Goal: Find specific page/section: Find specific page/section

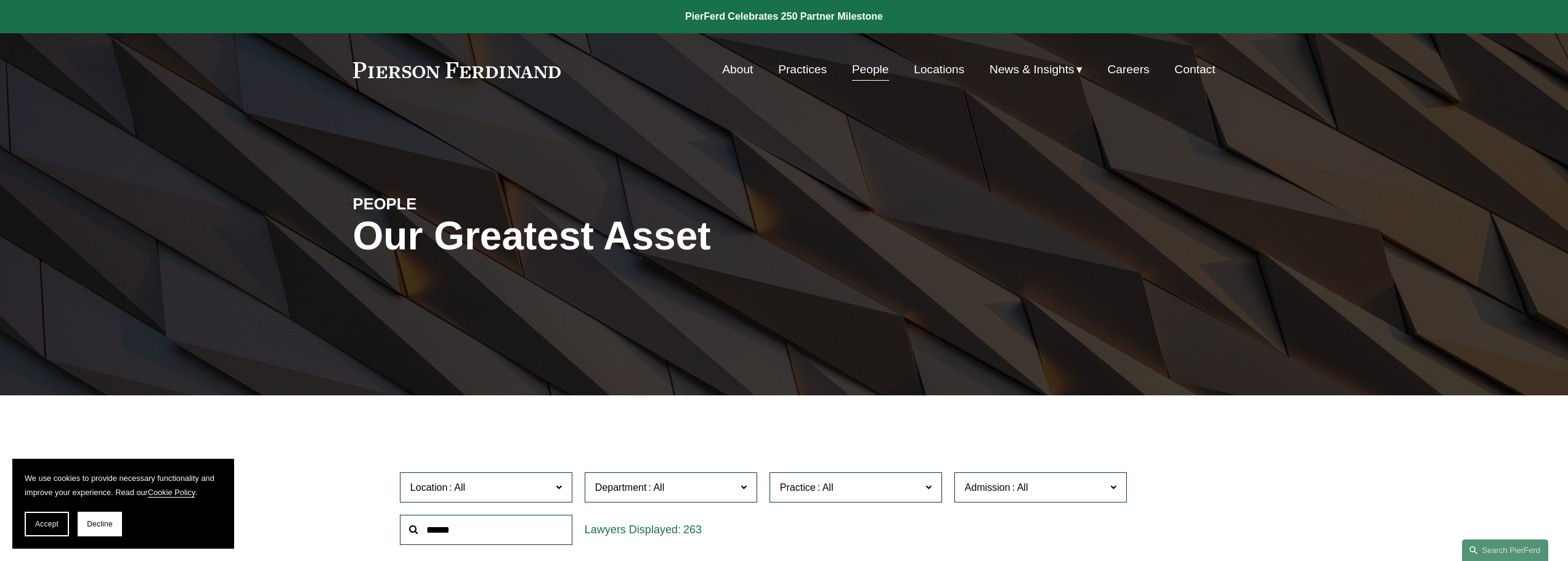
click at [797, 70] on link "Practices" at bounding box center [803, 70] width 49 height 24
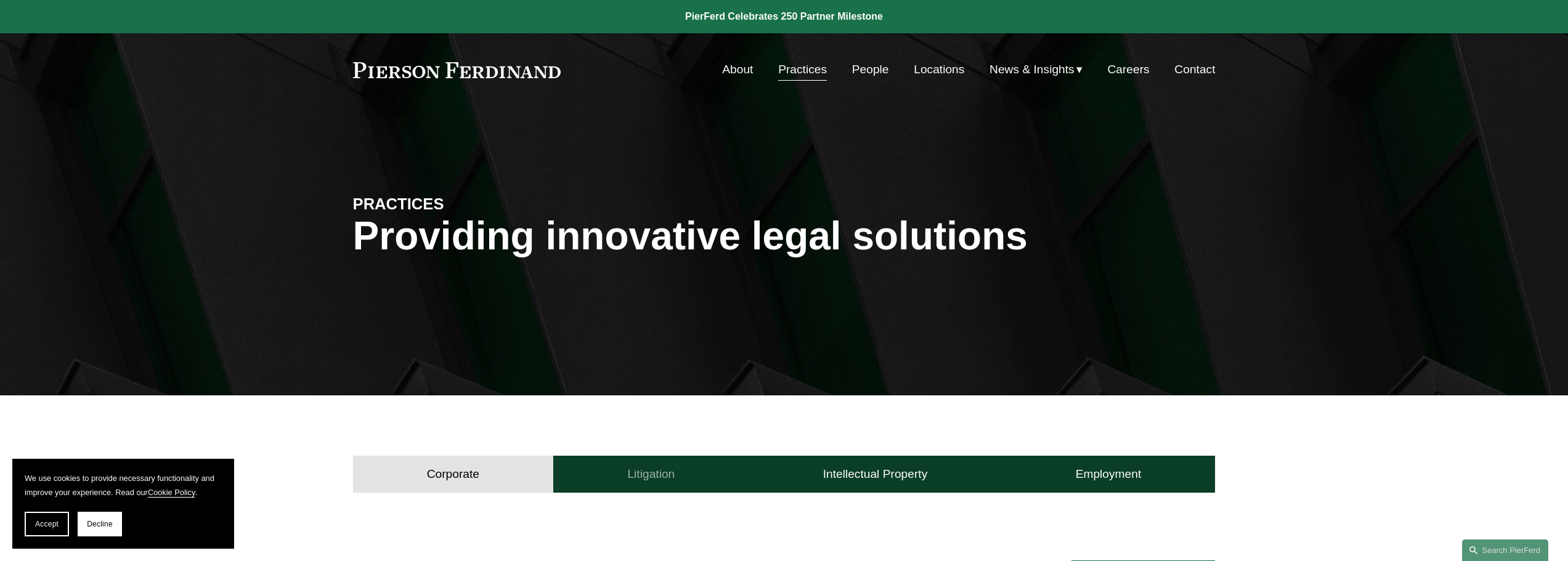
click at [650, 466] on button "Litigation" at bounding box center [651, 474] width 195 height 37
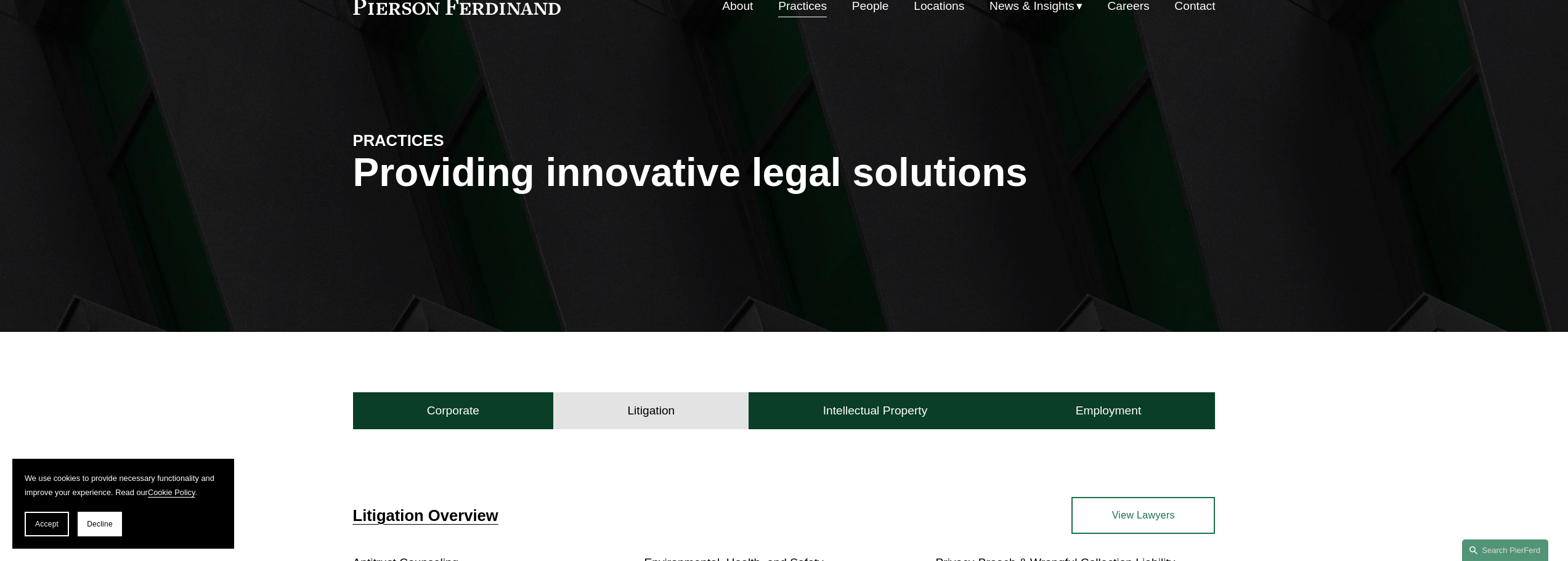
scroll to position [62, 0]
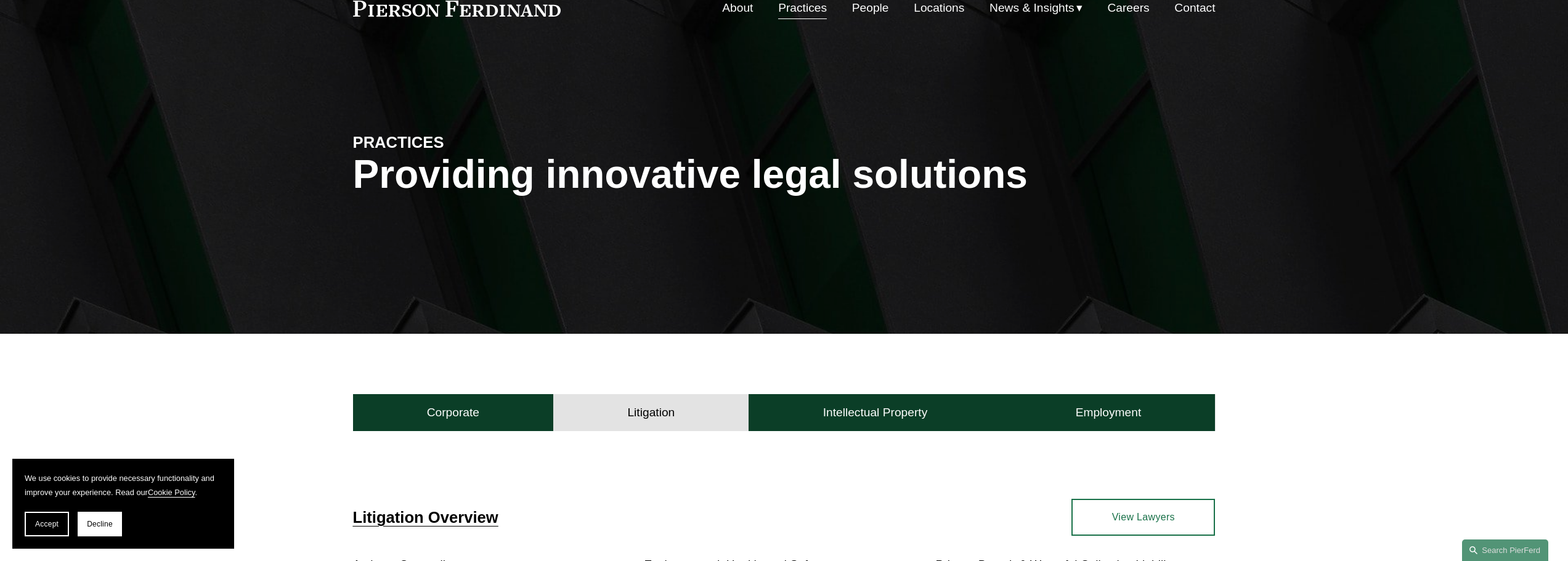
click at [942, 6] on link "Locations" at bounding box center [939, 8] width 51 height 24
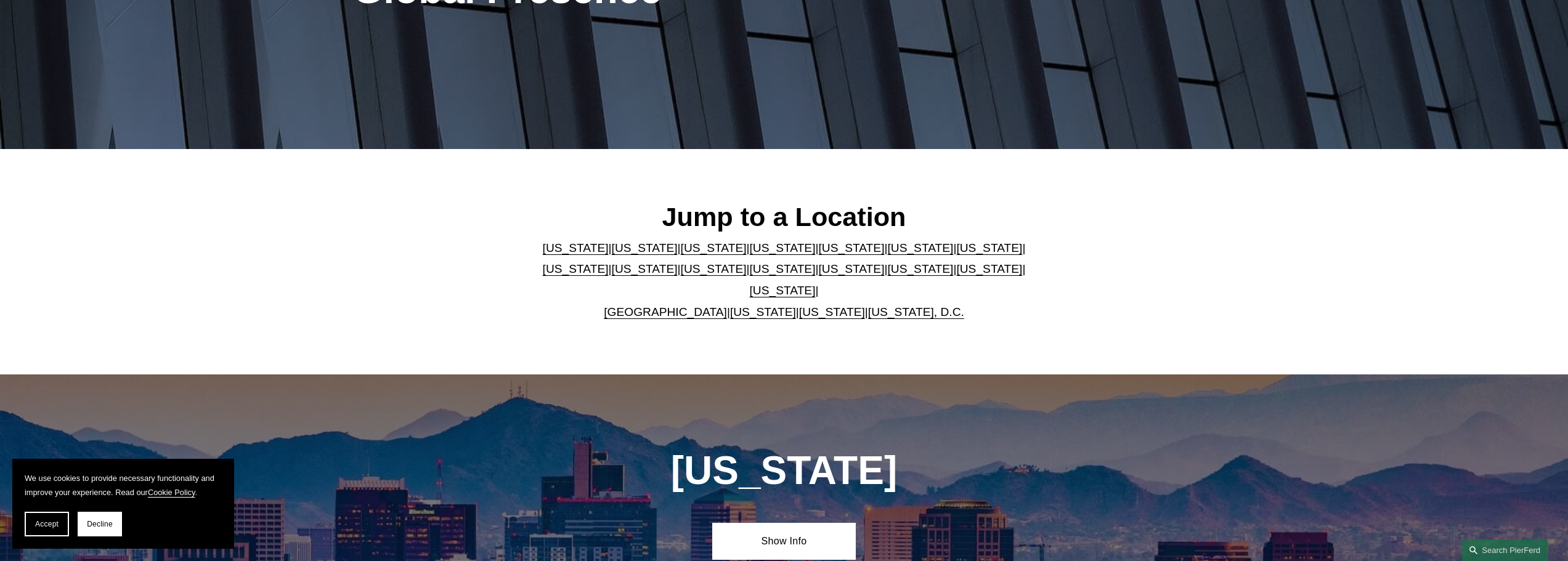
click at [750, 274] on link "[US_STATE]" at bounding box center [783, 269] width 66 height 13
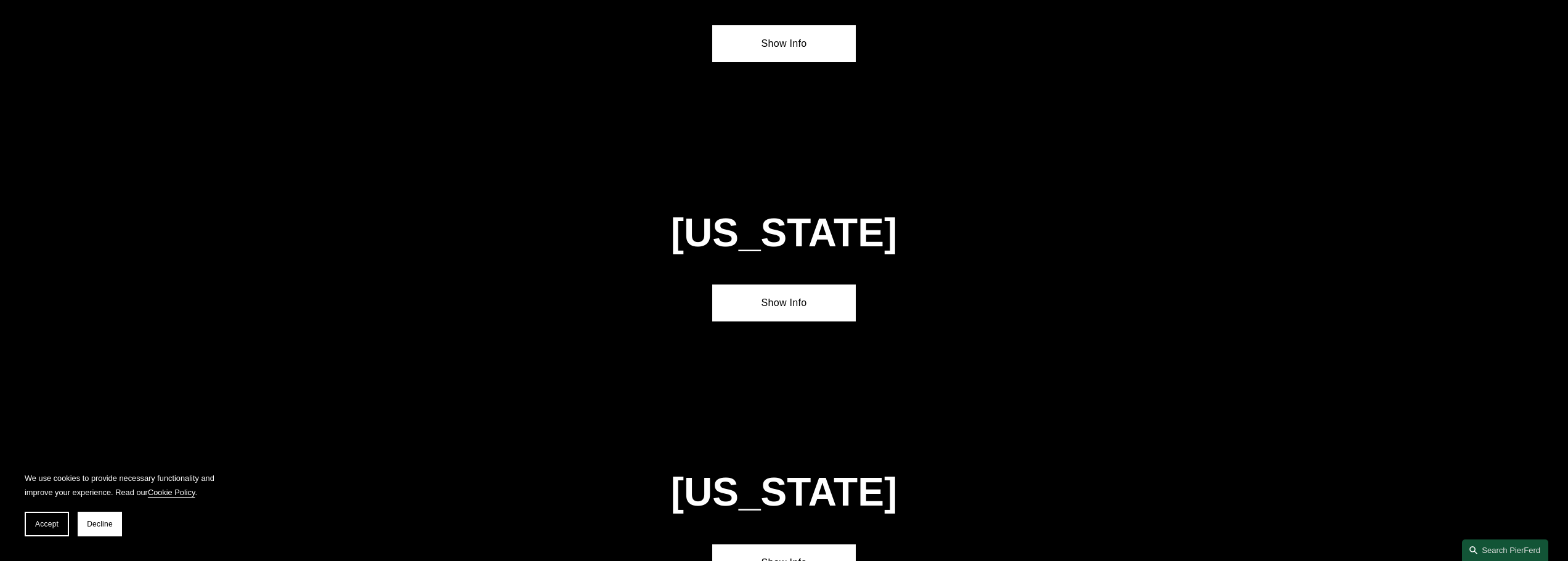
scroll to position [3208, 0]
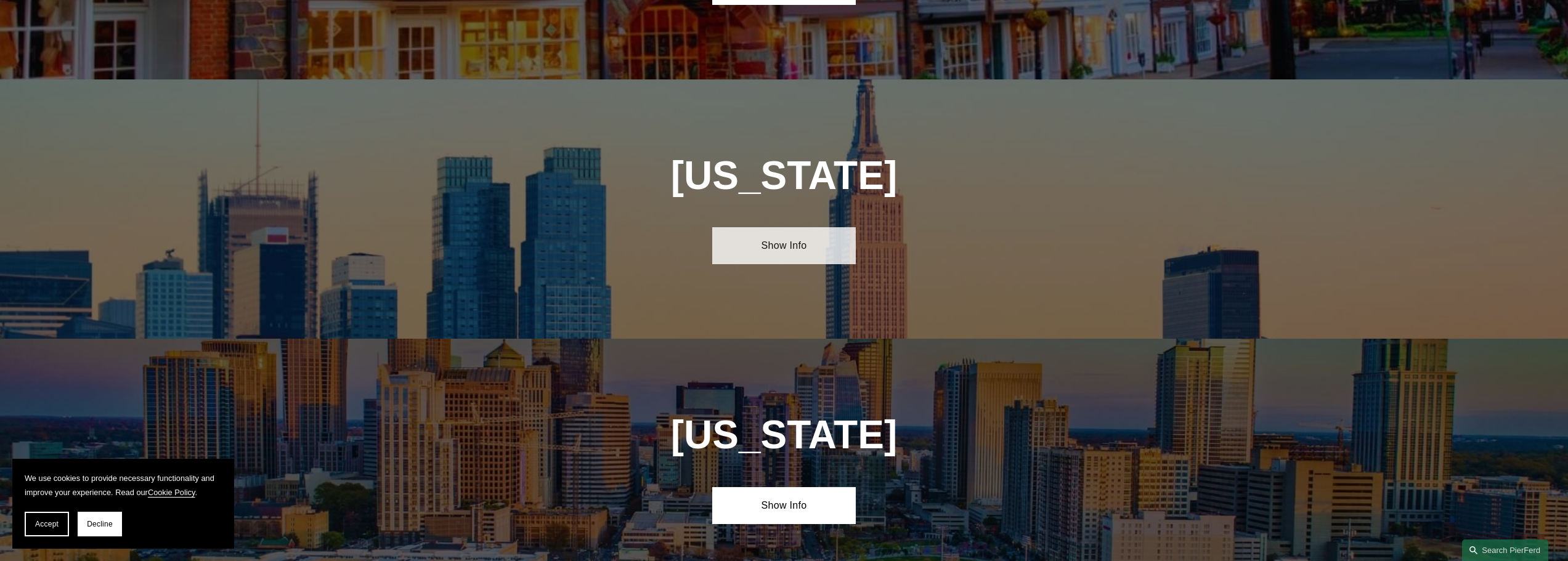
click at [784, 227] on link "Show Info" at bounding box center [784, 245] width 144 height 37
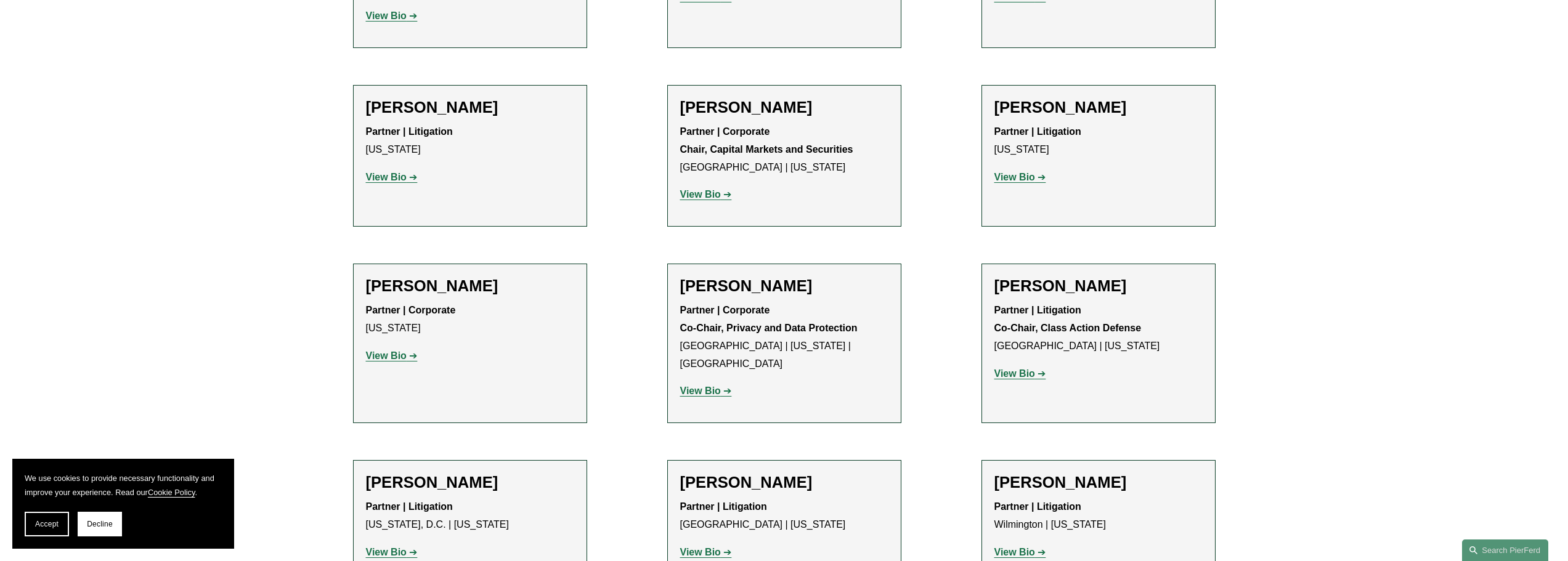
scroll to position [2711, 0]
